Goal: Transaction & Acquisition: Obtain resource

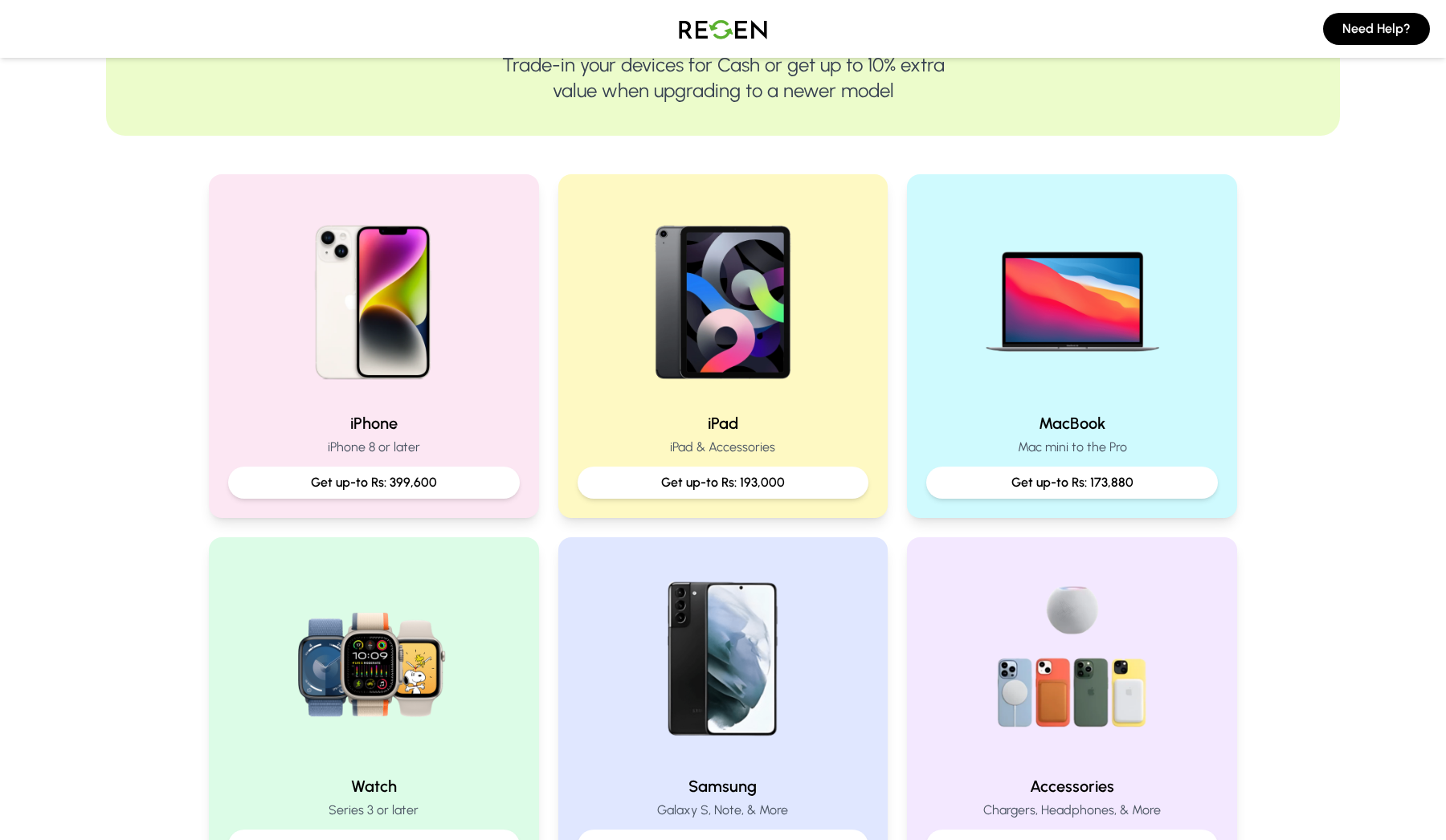
scroll to position [315, 0]
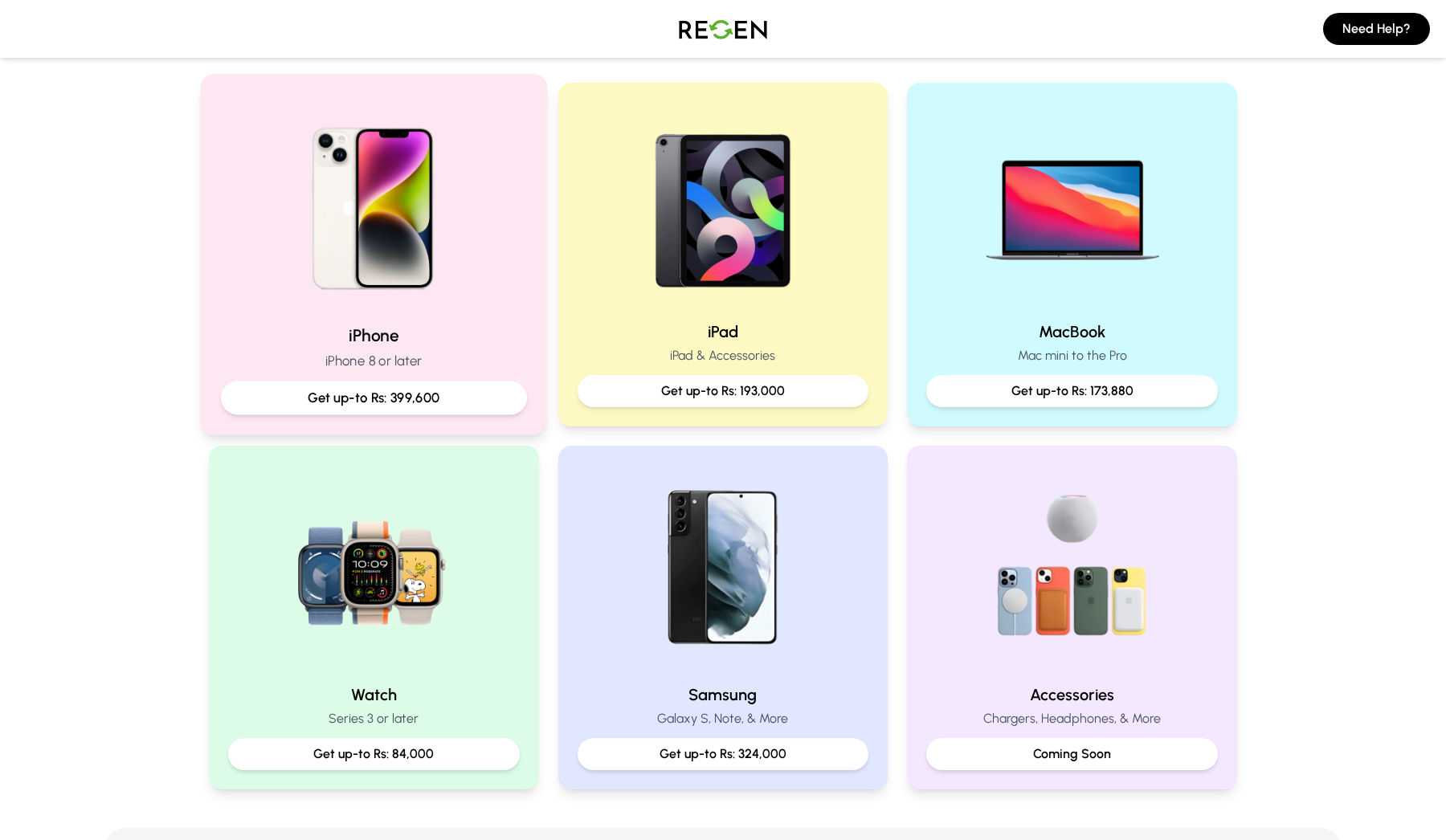
click at [386, 387] on div "Get up-to Rs: 399,600" at bounding box center [374, 398] width 306 height 34
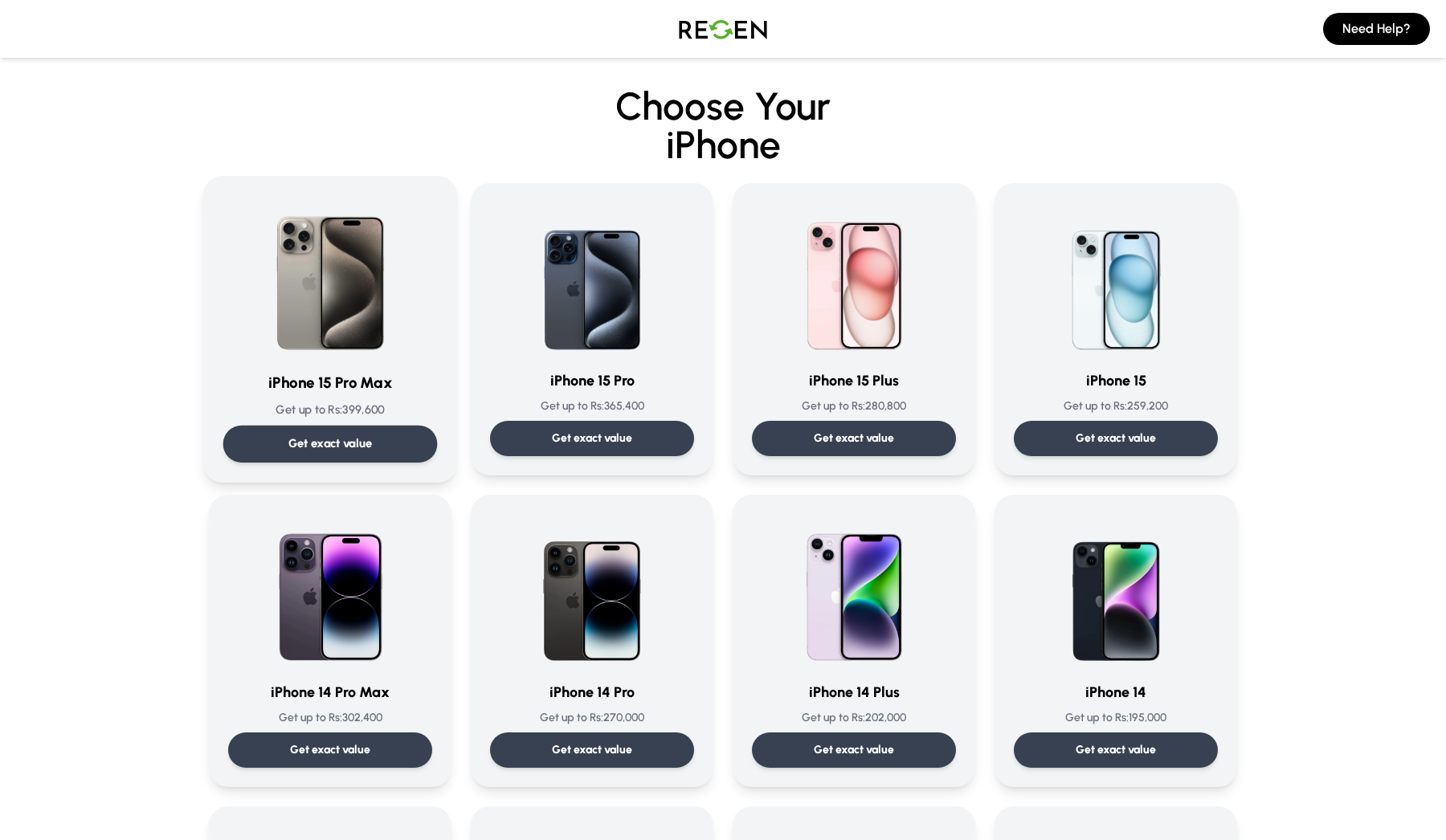
click at [326, 444] on p "Get exact value" at bounding box center [331, 443] width 84 height 17
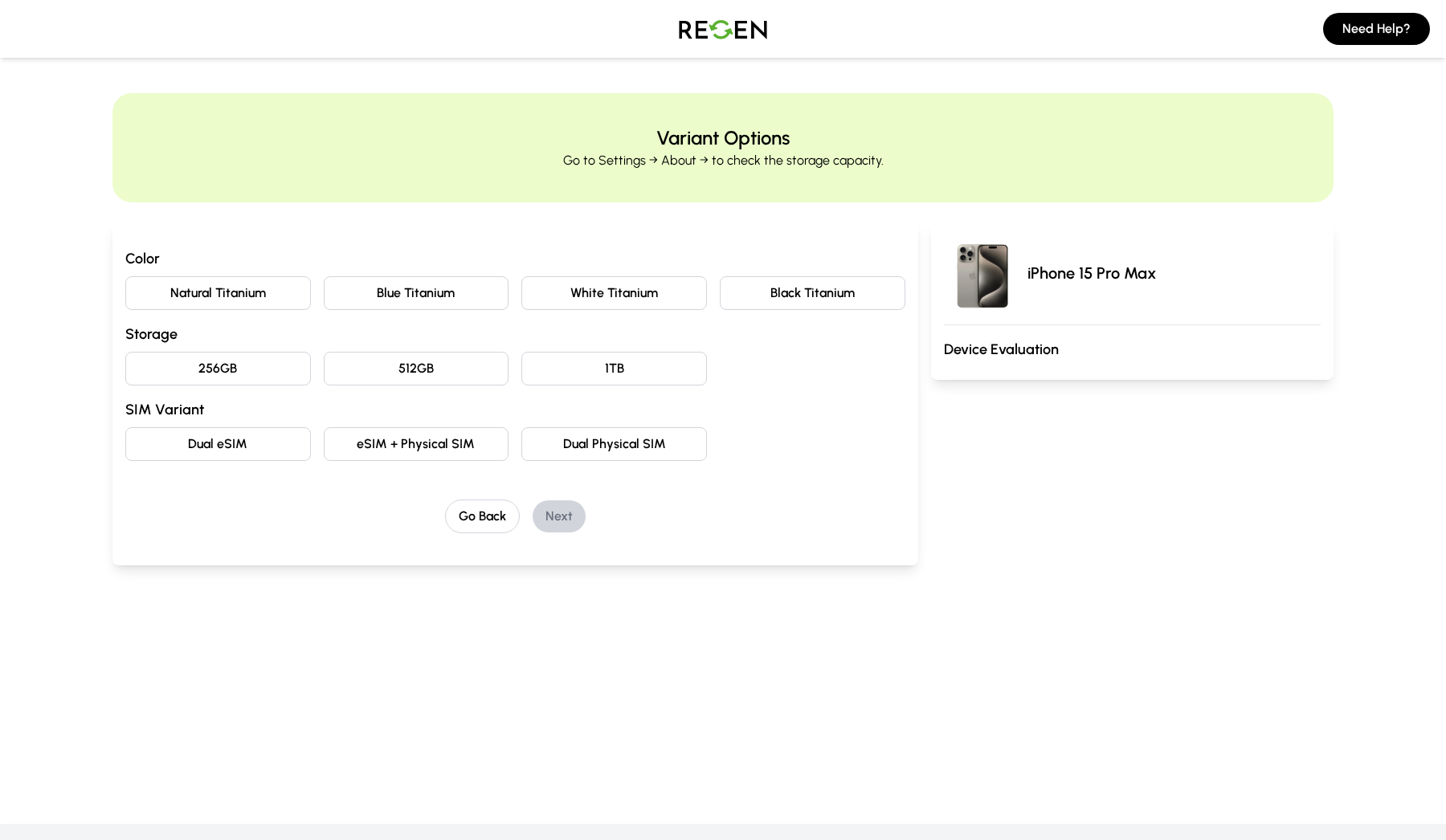
click at [261, 381] on button "256GB" at bounding box center [217, 368] width 185 height 34
click at [231, 434] on button "Dual eSIM" at bounding box center [217, 444] width 185 height 34
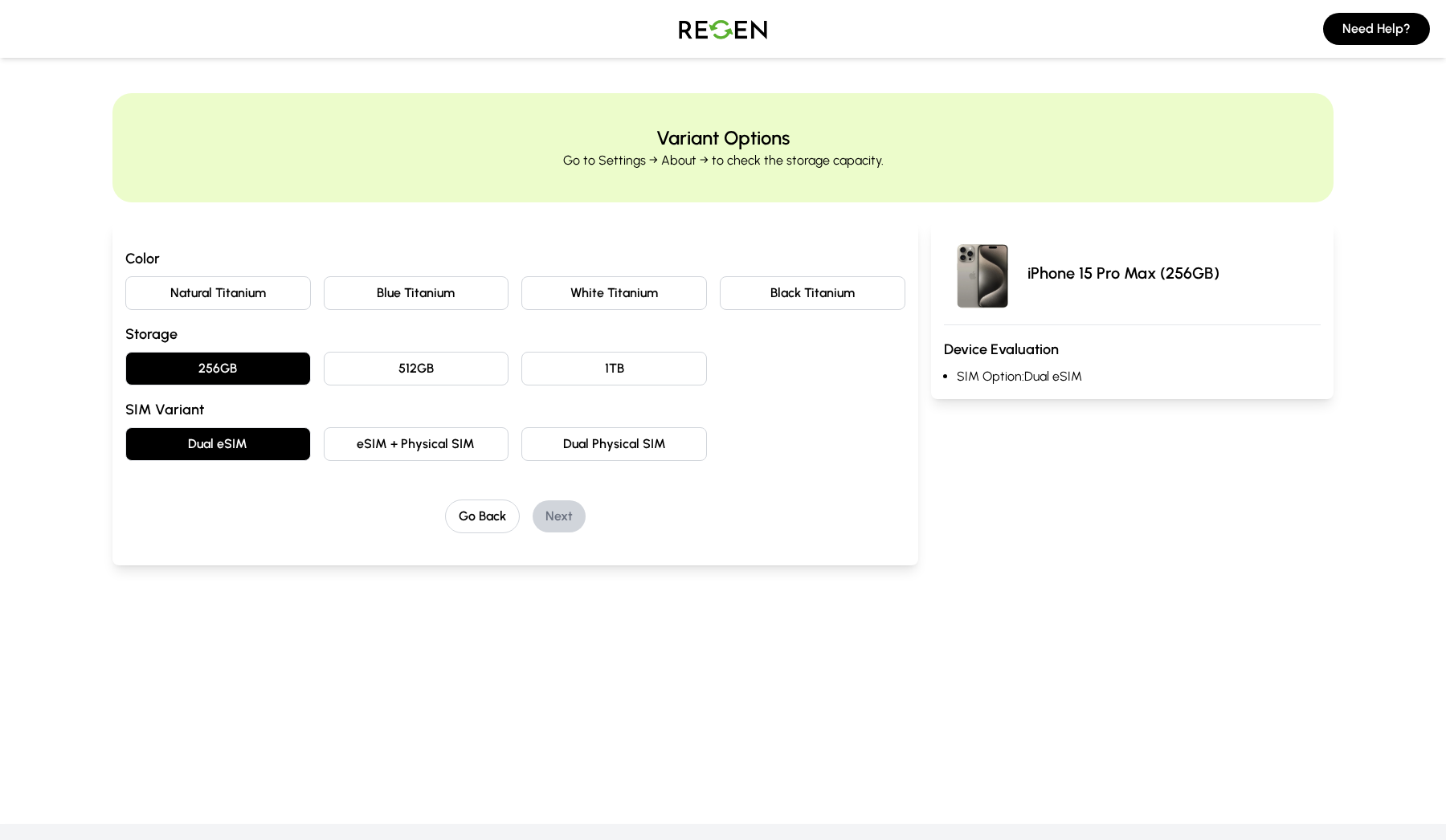
click at [226, 299] on button "Natural Titanium" at bounding box center [217, 293] width 185 height 34
click at [562, 502] on button "Next" at bounding box center [558, 517] width 53 height 32
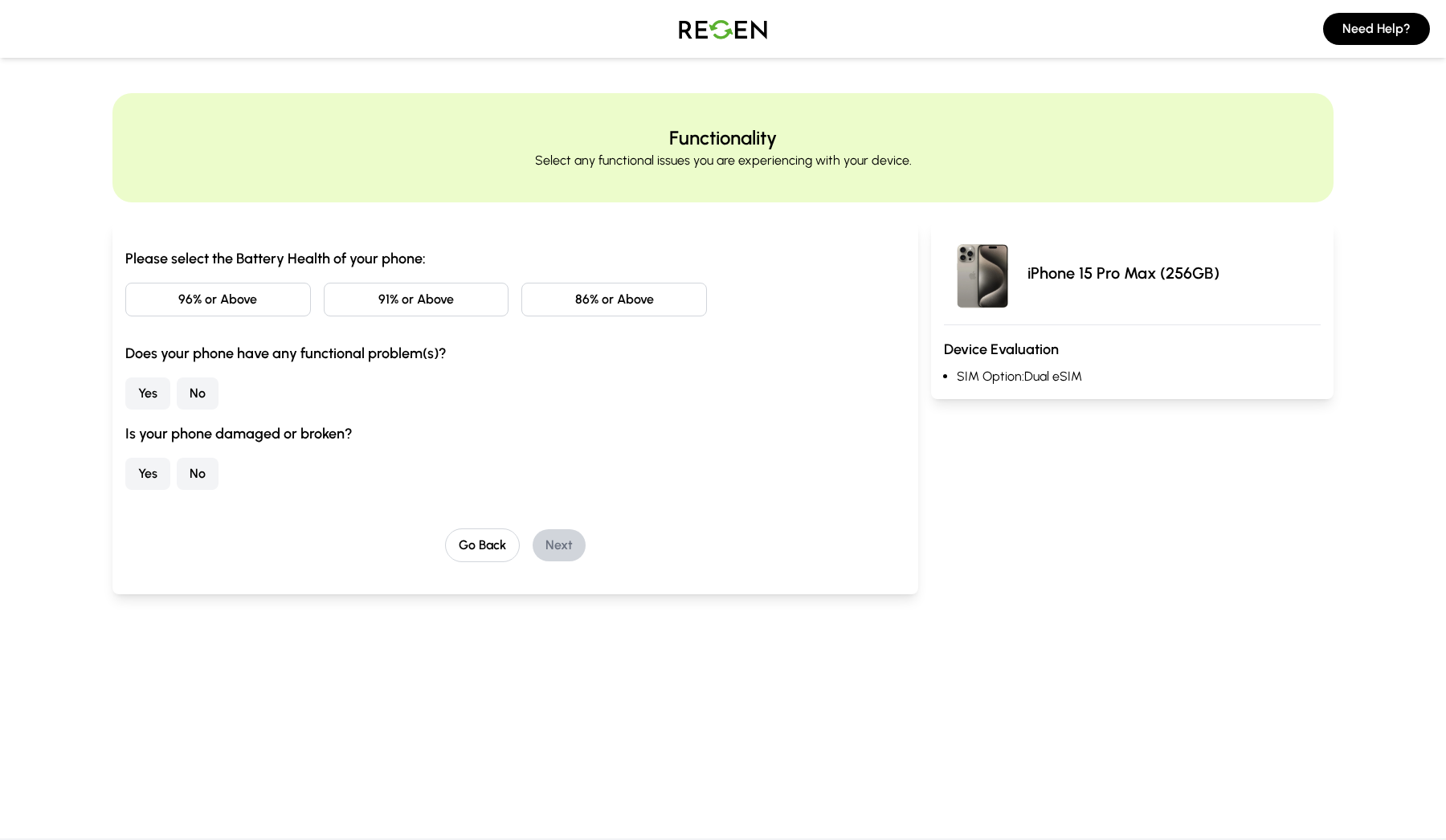
click at [593, 298] on button "86% or Above" at bounding box center [614, 300] width 185 height 34
click at [200, 393] on button "No" at bounding box center [198, 393] width 41 height 32
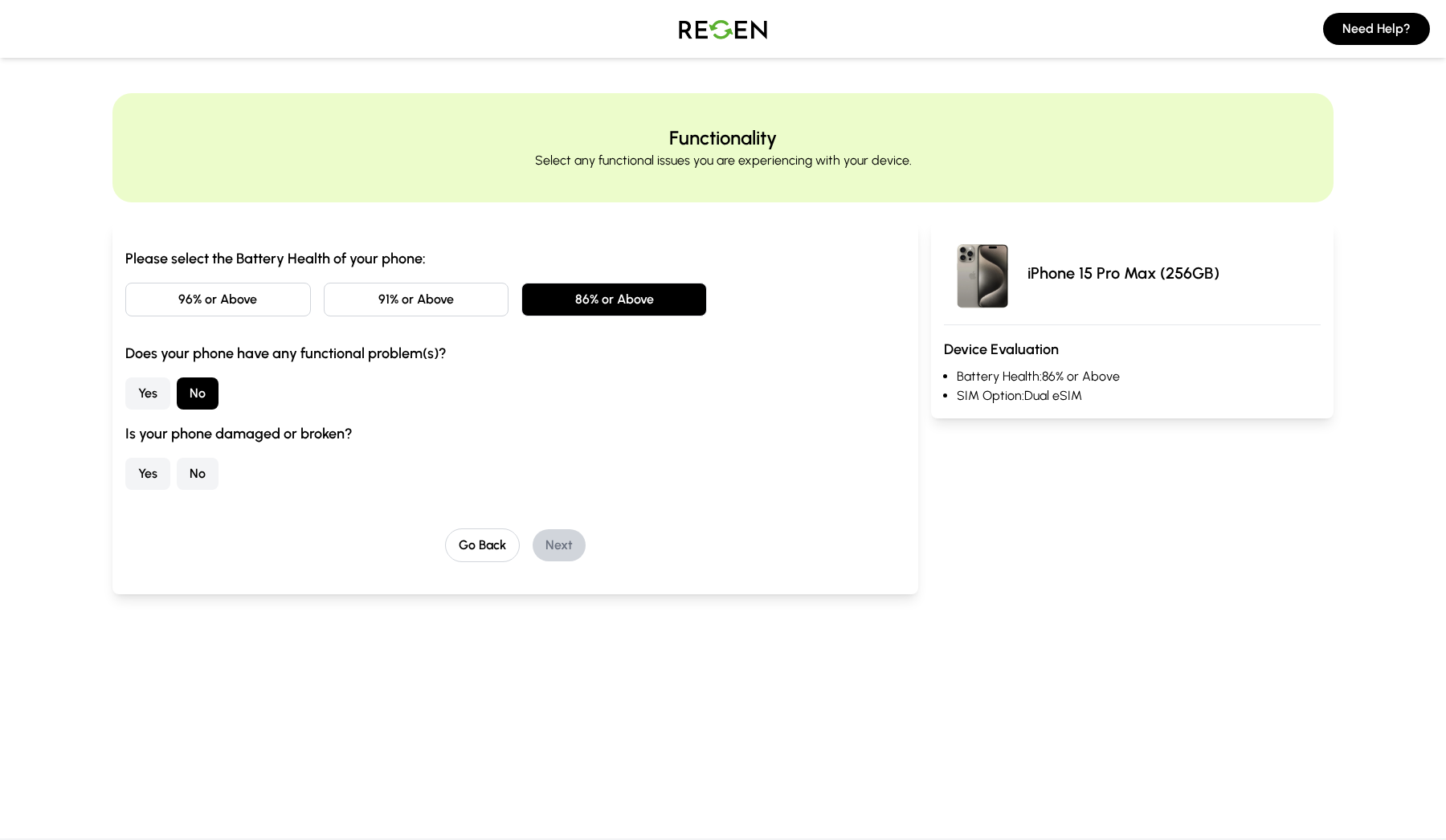
click at [192, 469] on button "No" at bounding box center [198, 473] width 41 height 32
click at [560, 546] on button "Next" at bounding box center [558, 545] width 53 height 32
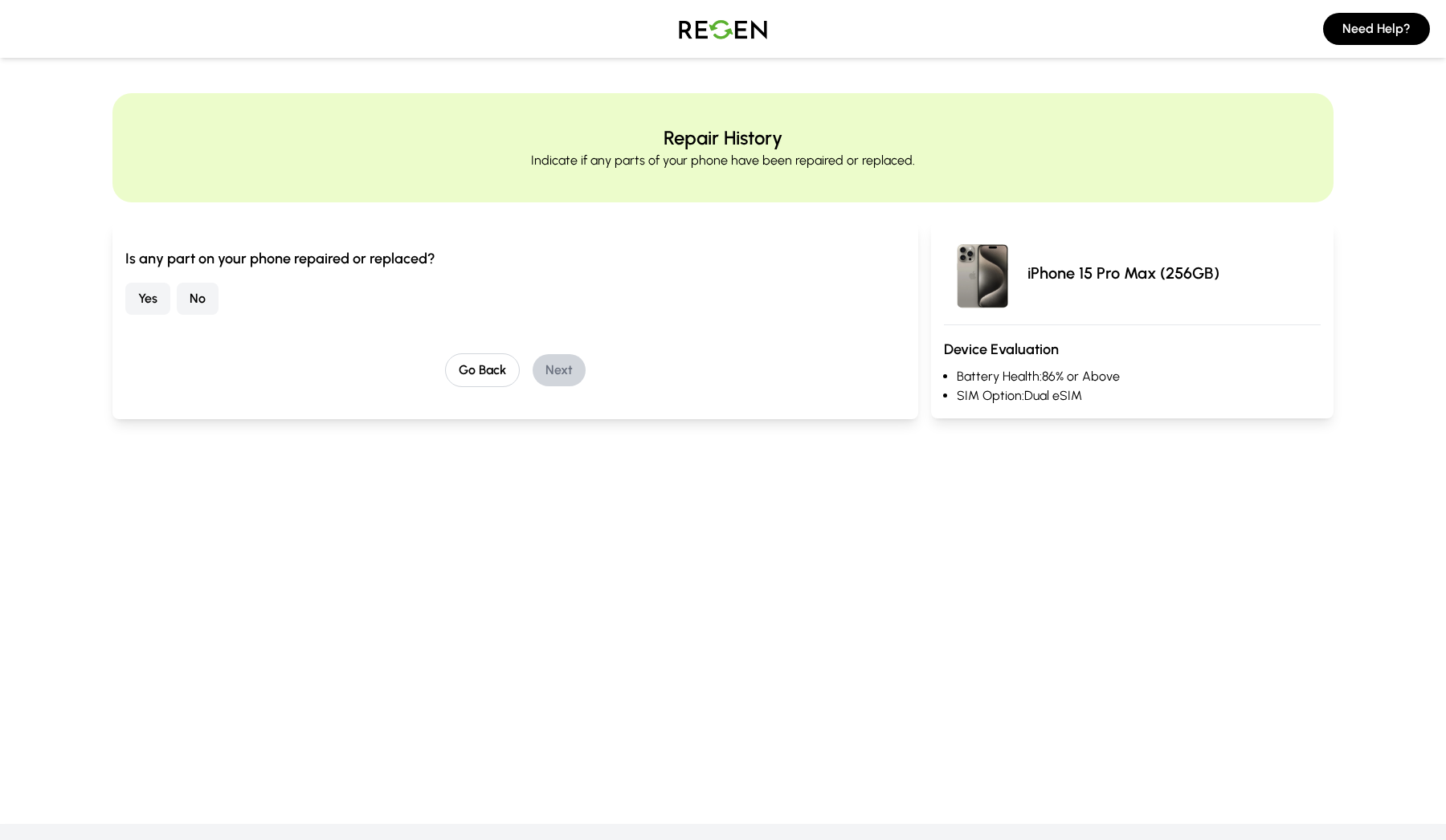
click at [197, 296] on button "No" at bounding box center [198, 299] width 41 height 32
click at [556, 371] on button "Next" at bounding box center [558, 370] width 53 height 32
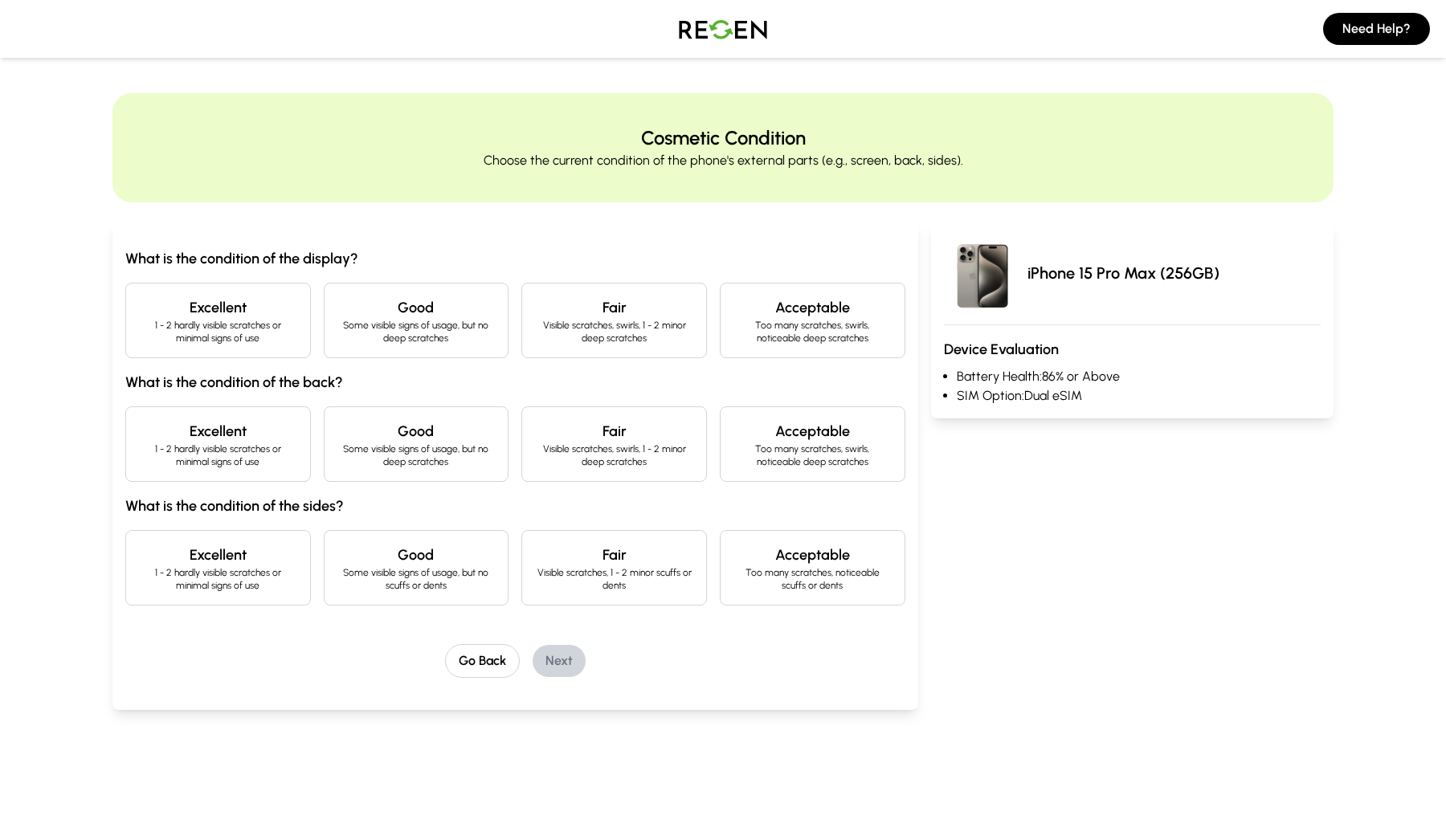
click at [226, 316] on h4 "Excellent" at bounding box center [218, 307] width 158 height 22
click at [205, 470] on div "Excellent 1 - 2 hardly visible scratches or minimal signs of use" at bounding box center [217, 444] width 185 height 75
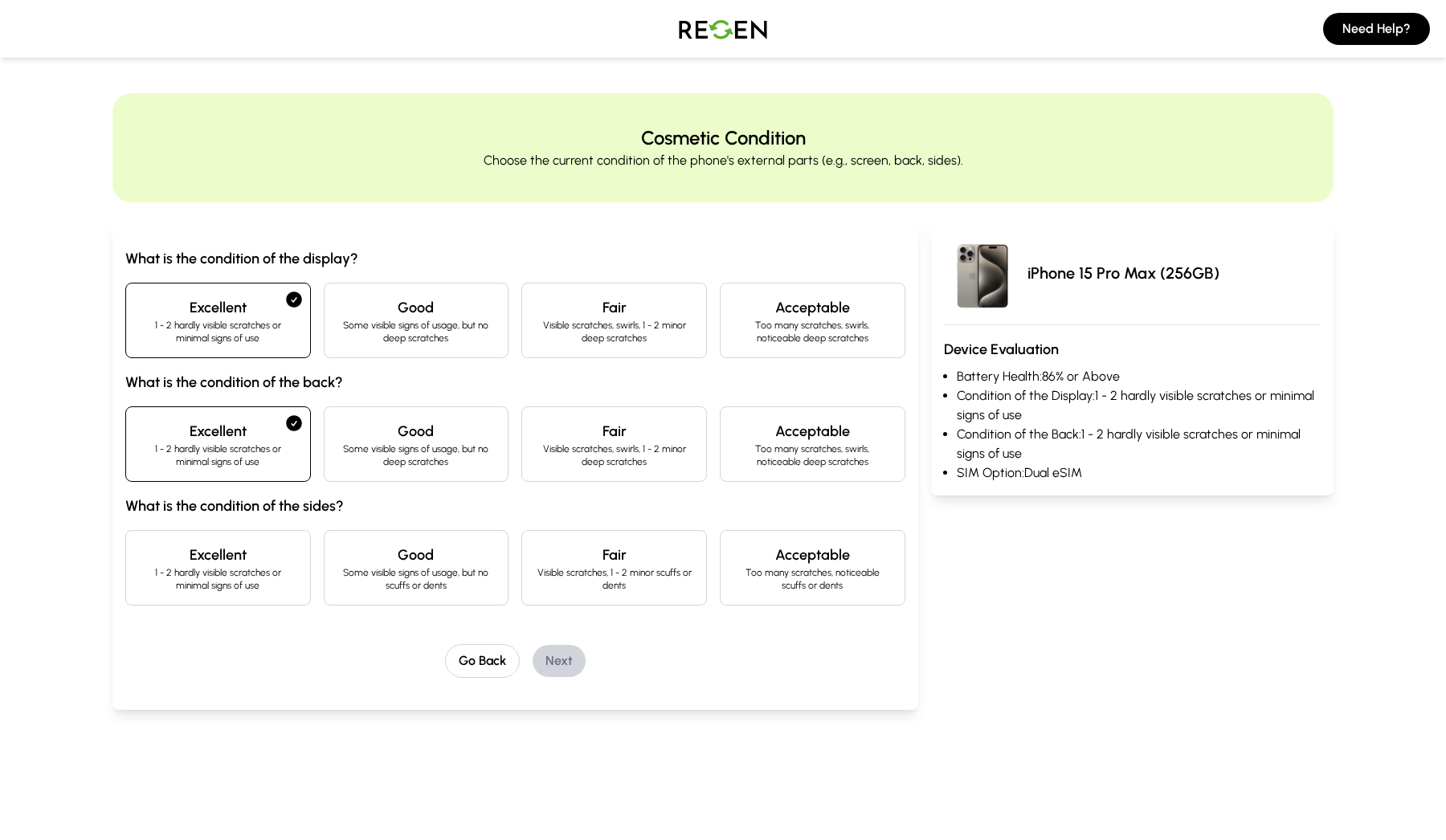
click at [194, 540] on div "Excellent 1 - 2 hardly visible scratches or minimal signs of use" at bounding box center [217, 568] width 185 height 75
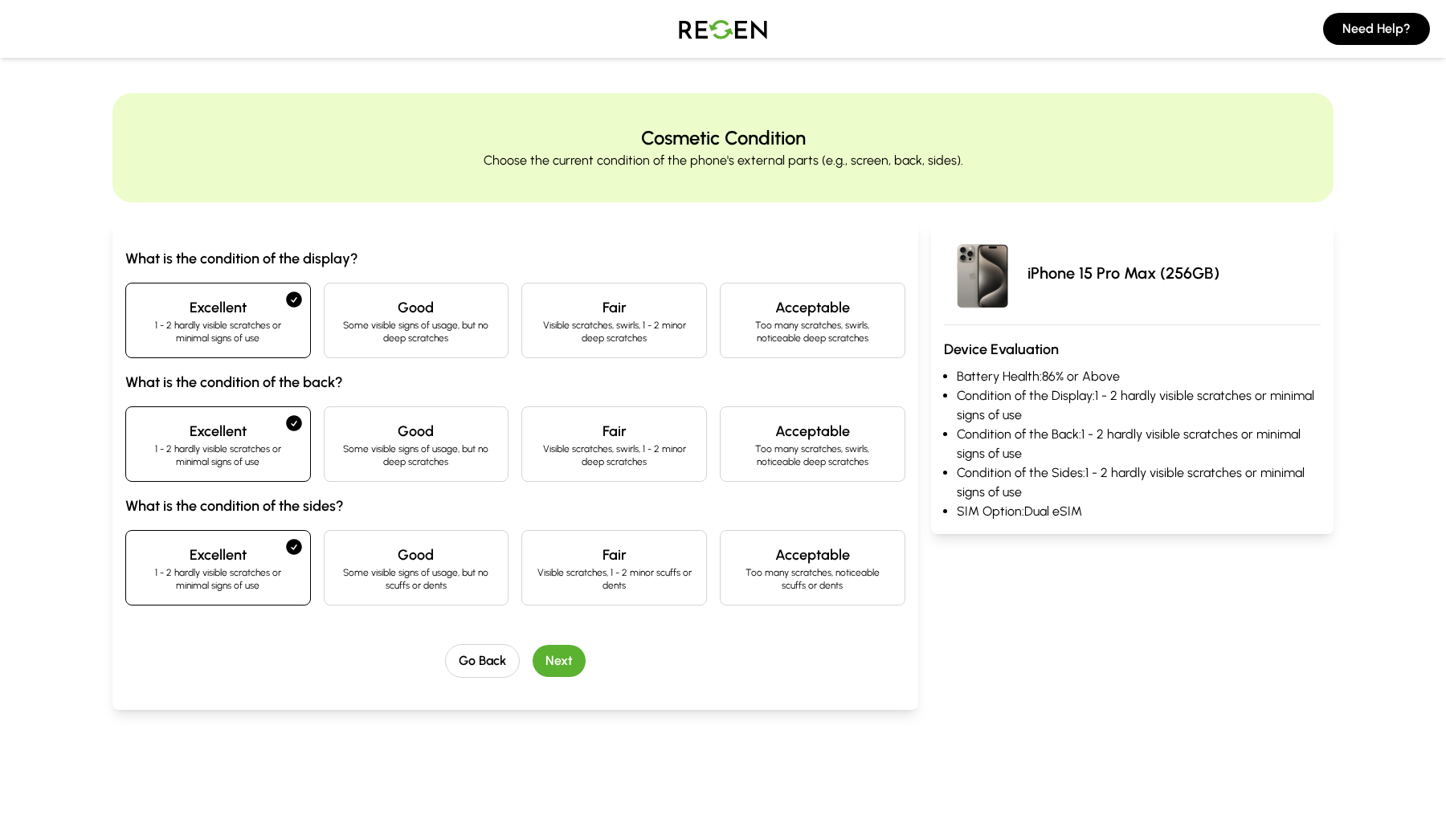
click at [558, 659] on button "Next" at bounding box center [558, 661] width 53 height 32
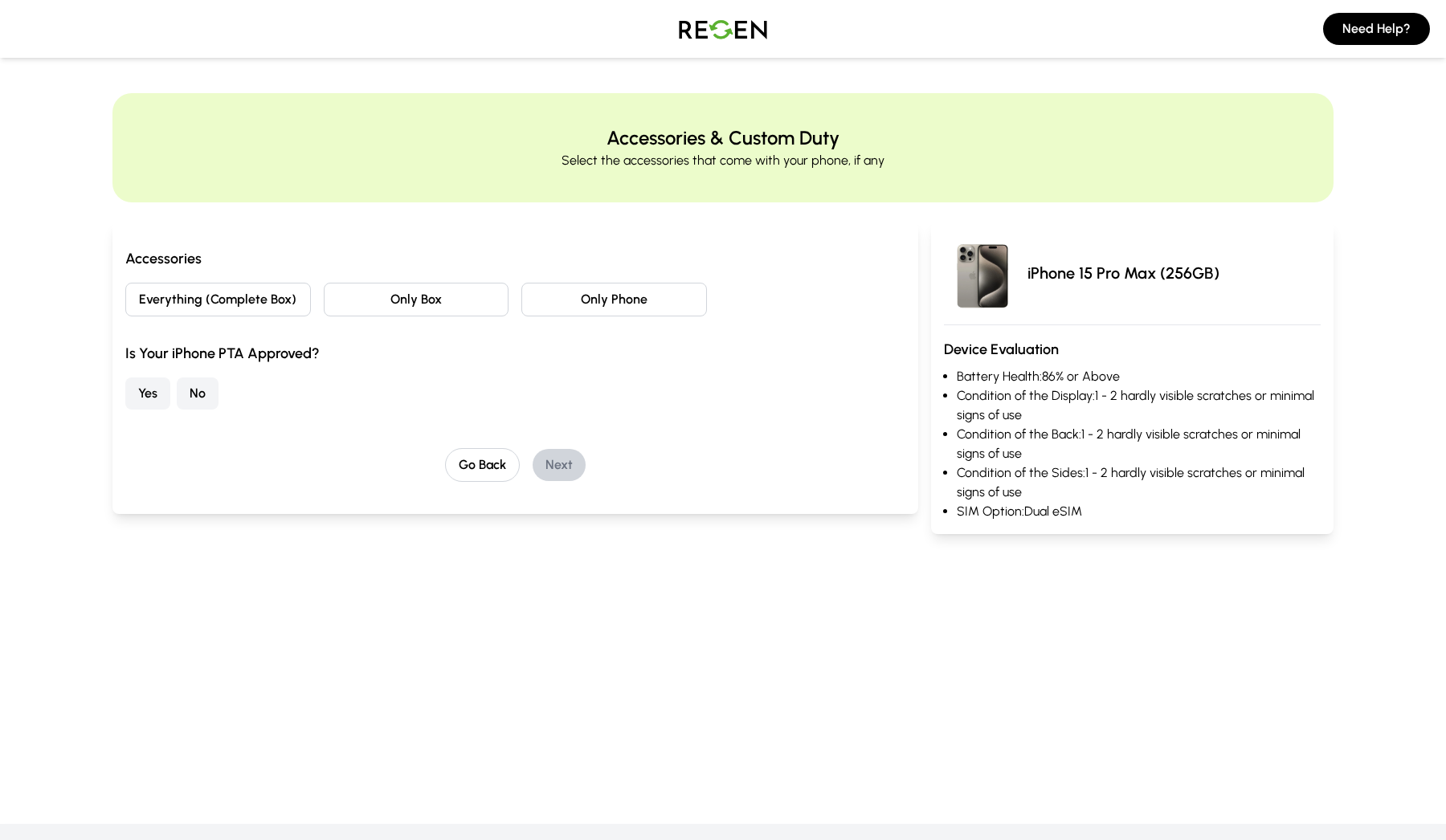
click at [247, 296] on button "Everything (Complete Box)" at bounding box center [217, 300] width 185 height 34
click at [191, 388] on button "No" at bounding box center [198, 393] width 41 height 32
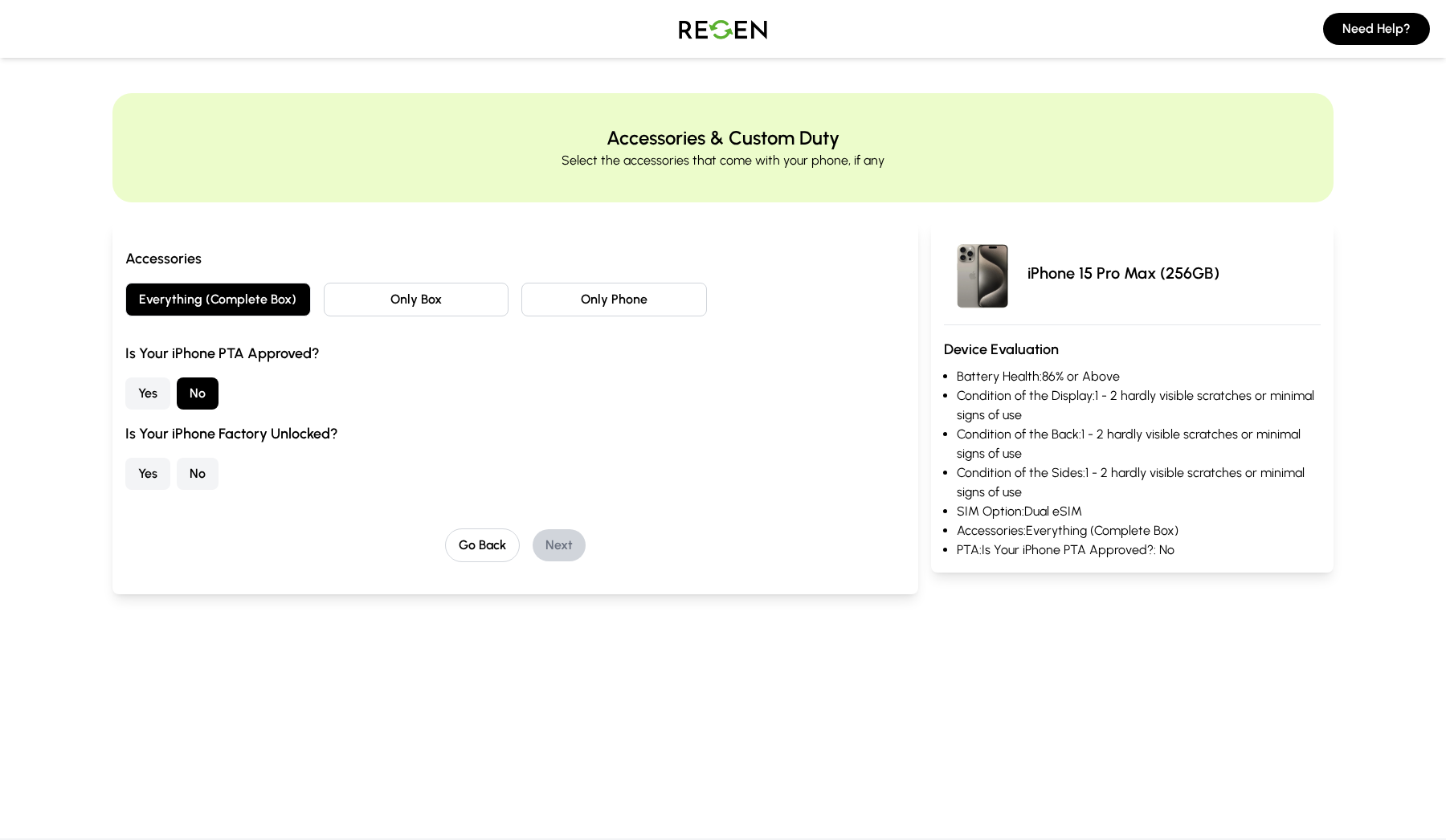
click at [138, 464] on button "Yes" at bounding box center [147, 473] width 45 height 32
click at [570, 544] on button "Next" at bounding box center [558, 545] width 53 height 32
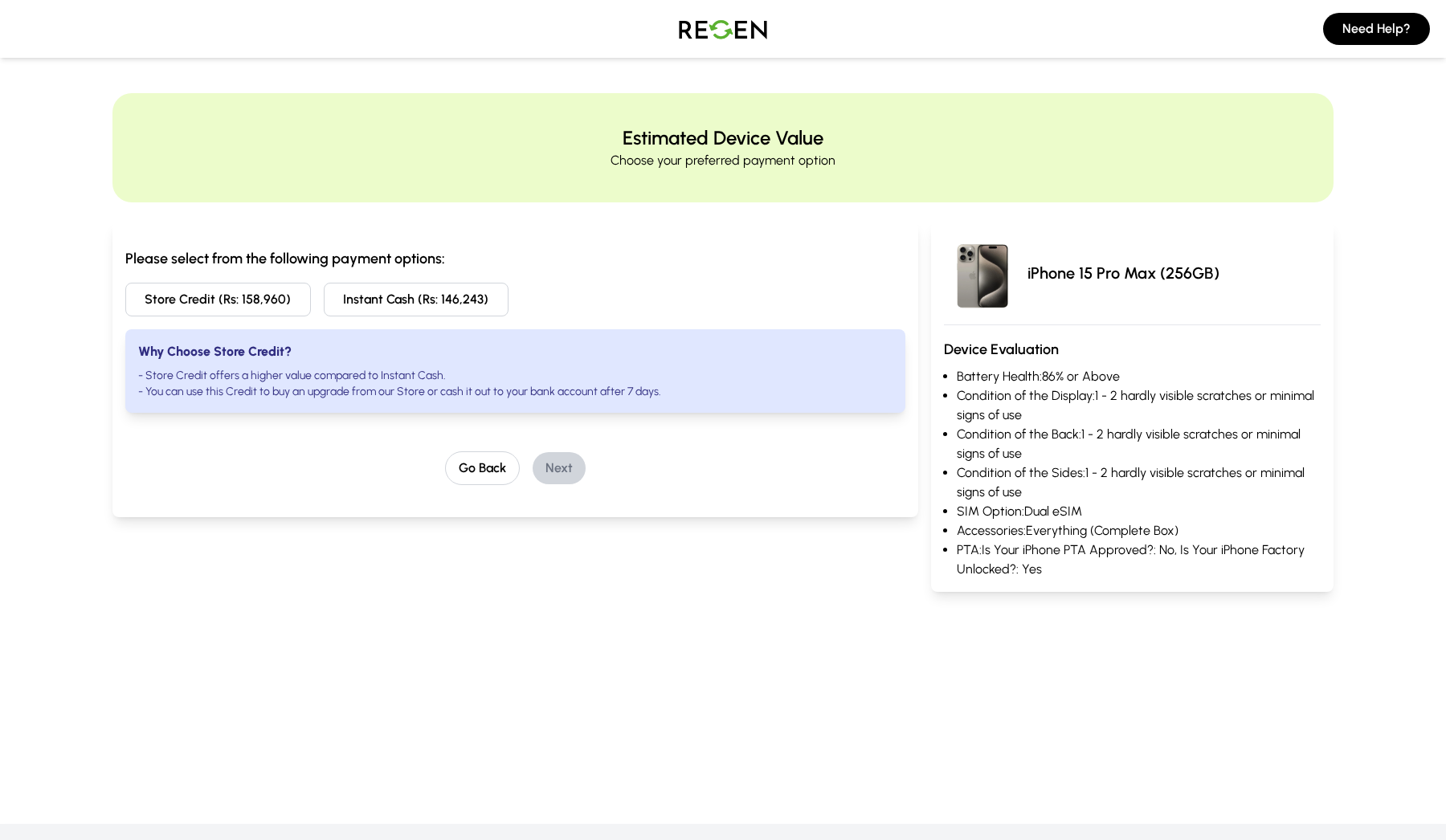
click at [222, 298] on button "Store Credit (Rs: 158,960)" at bounding box center [217, 300] width 185 height 34
click at [555, 475] on button "Next" at bounding box center [558, 468] width 53 height 32
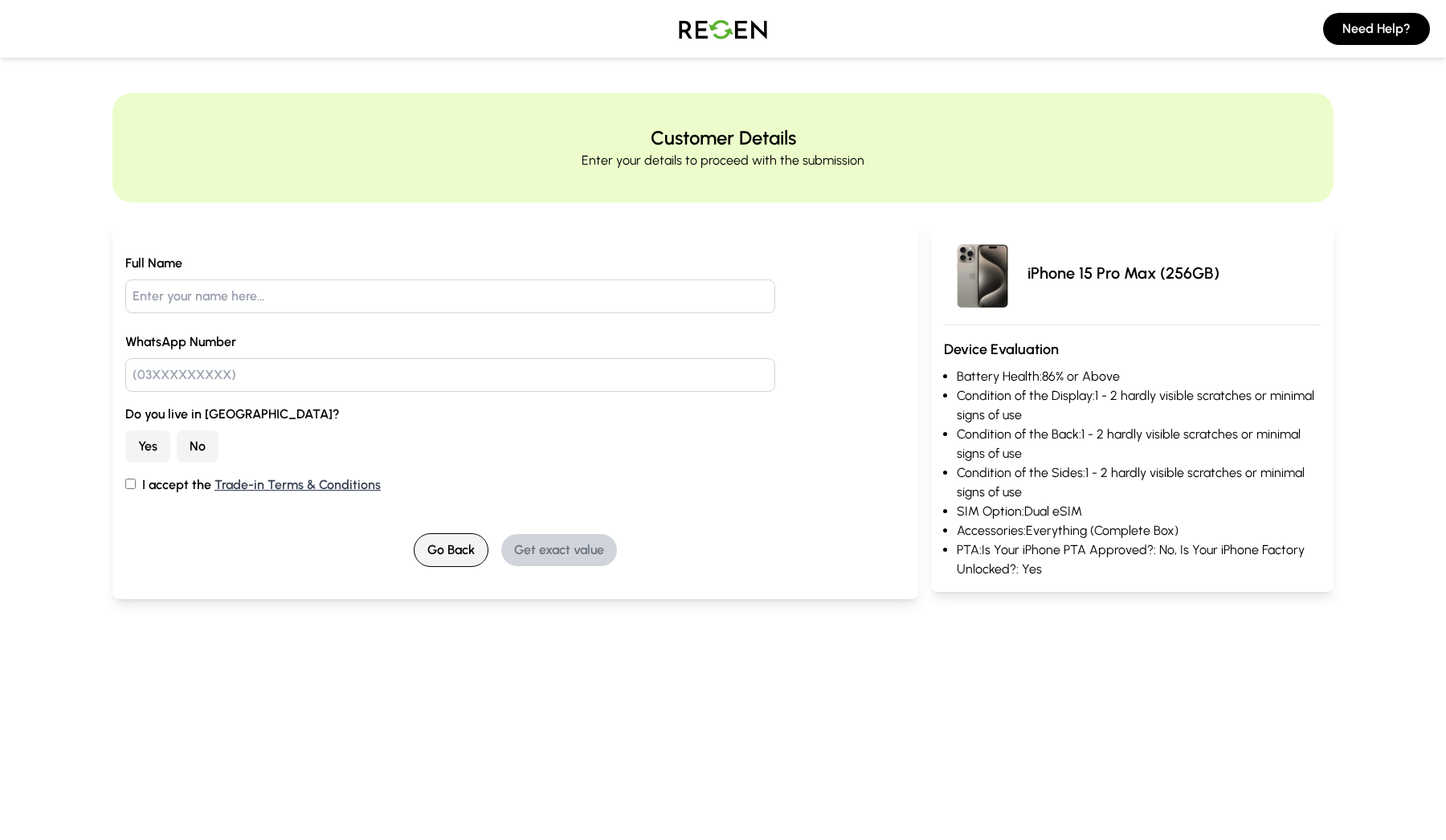
click at [454, 549] on button "Go Back" at bounding box center [450, 550] width 75 height 34
